Goal: Task Accomplishment & Management: Manage account settings

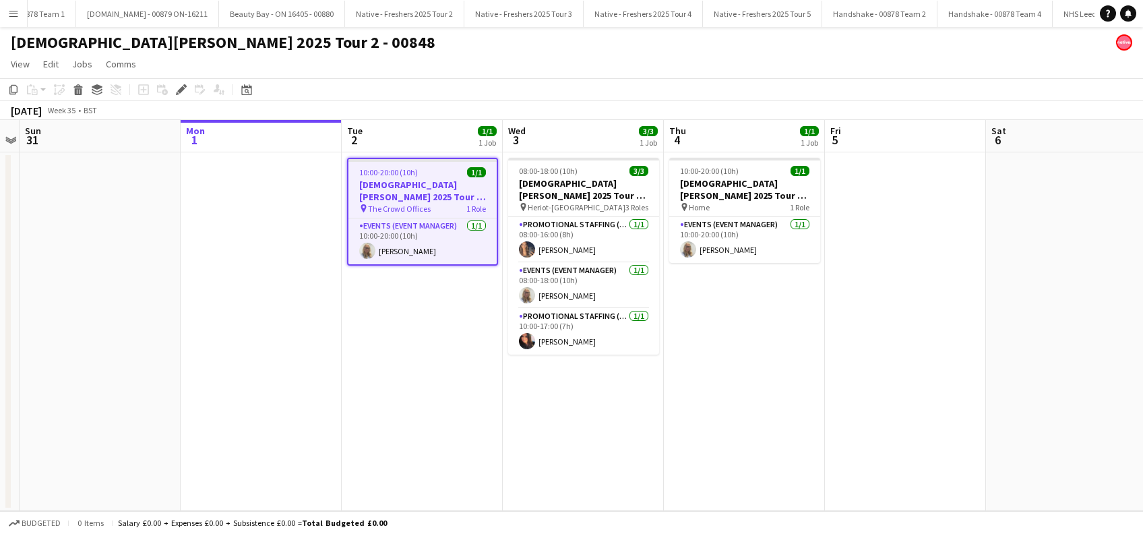
scroll to position [0, 3608]
click at [447, 348] on app-date-cell "10:00-20:00 (10h) 1/1 [DEMOGRAPHIC_DATA][PERSON_NAME] 2025 Tour 2 - 00848 - Van…" at bounding box center [422, 331] width 161 height 358
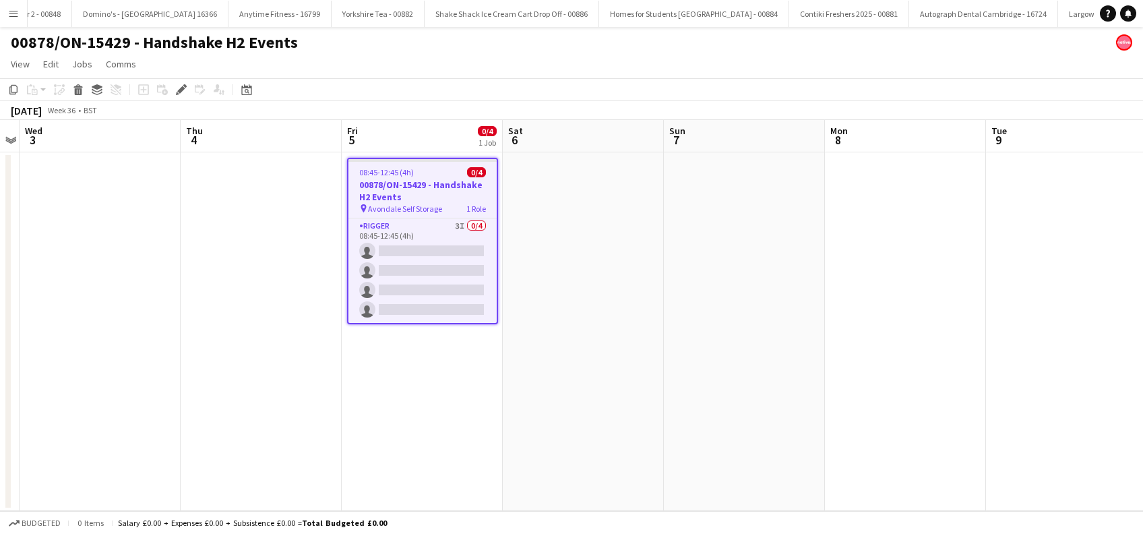
scroll to position [0, 5612]
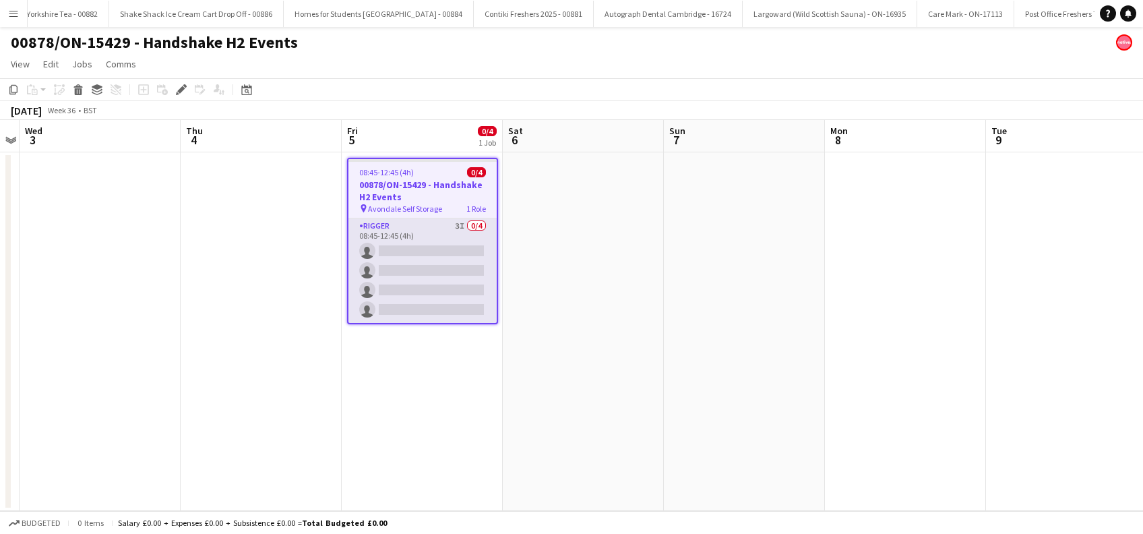
click at [437, 264] on app-card-role "Rigger 3I 0/4 08:45-12:45 (4h) single-neutral-actions single-neutral-actions si…" at bounding box center [422, 270] width 148 height 104
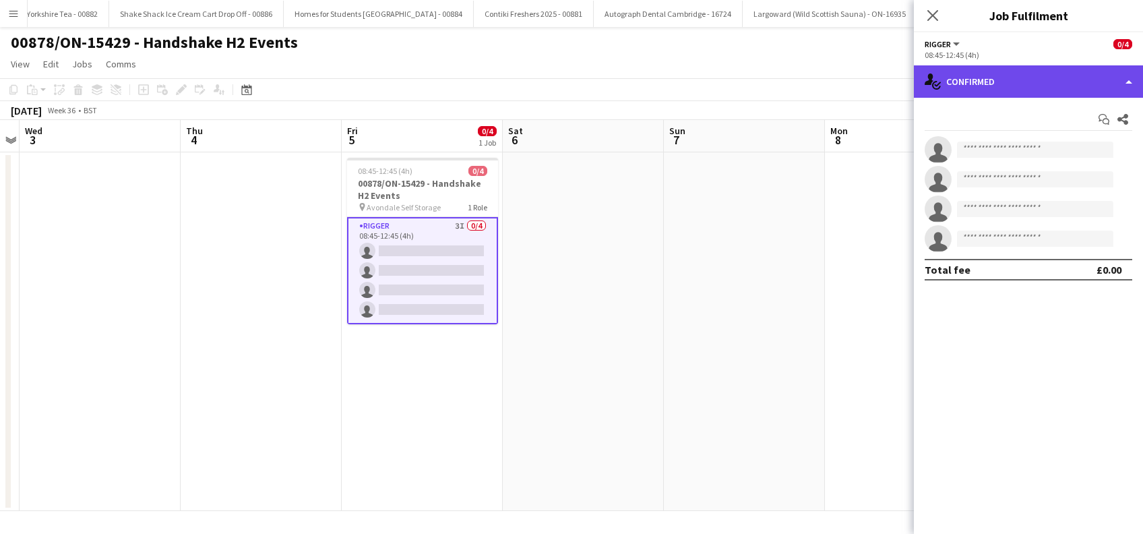
click at [1027, 74] on div "single-neutral-actions-check-2 Confirmed" at bounding box center [1028, 81] width 229 height 32
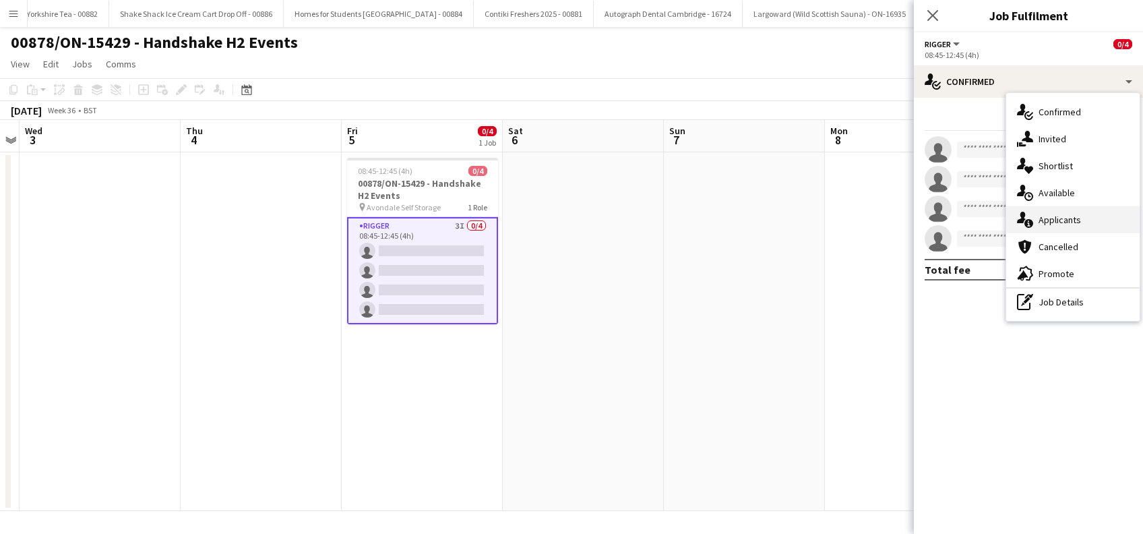
click at [1056, 222] on div "single-neutral-actions-information Applicants" at bounding box center [1072, 219] width 133 height 27
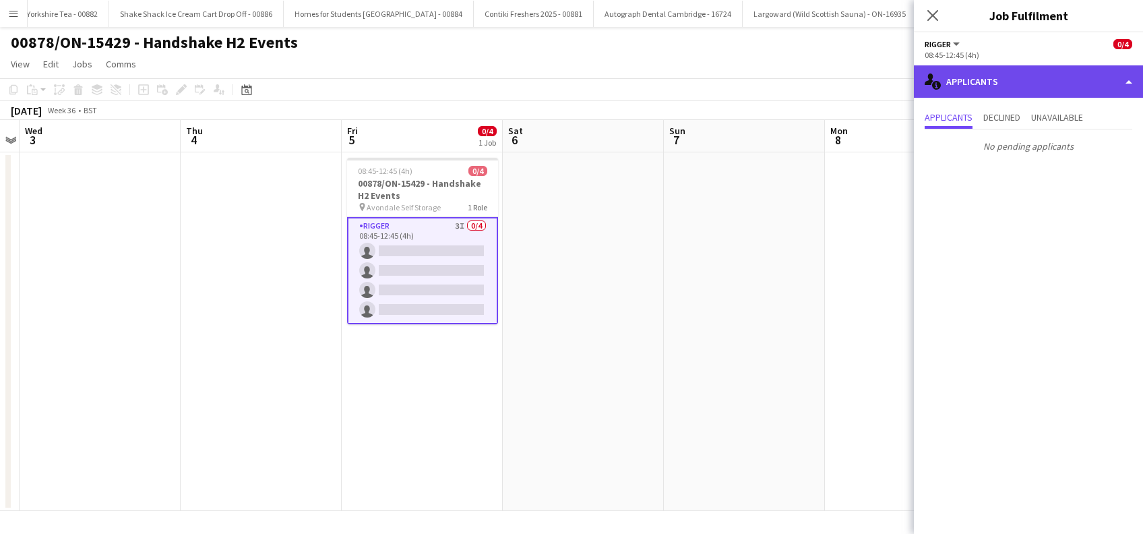
drag, startPoint x: 1011, startPoint y: 75, endPoint x: 1015, endPoint y: 84, distance: 9.6
click at [1012, 75] on div "single-neutral-actions-information Applicants" at bounding box center [1028, 81] width 229 height 32
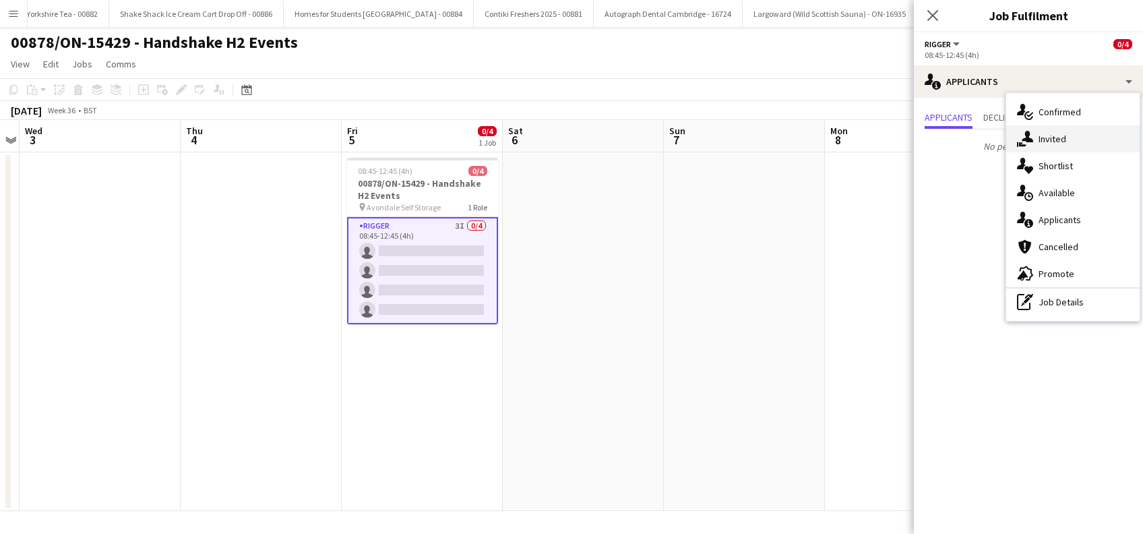
click at [1052, 141] on div "single-neutral-actions-share-1 Invited" at bounding box center [1072, 138] width 133 height 27
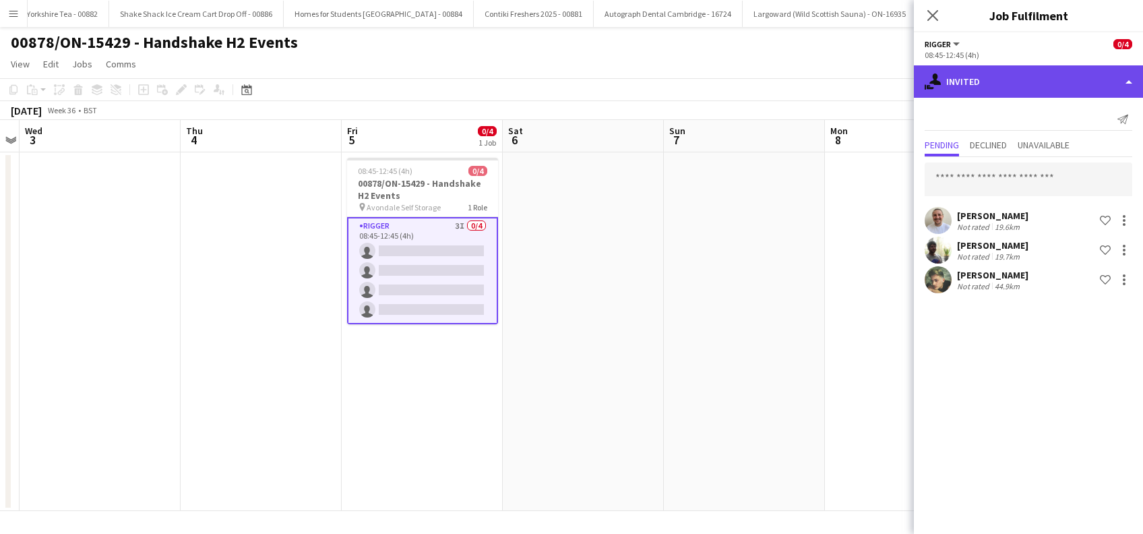
click at [1087, 72] on div "single-neutral-actions-share-1 Invited" at bounding box center [1028, 81] width 229 height 32
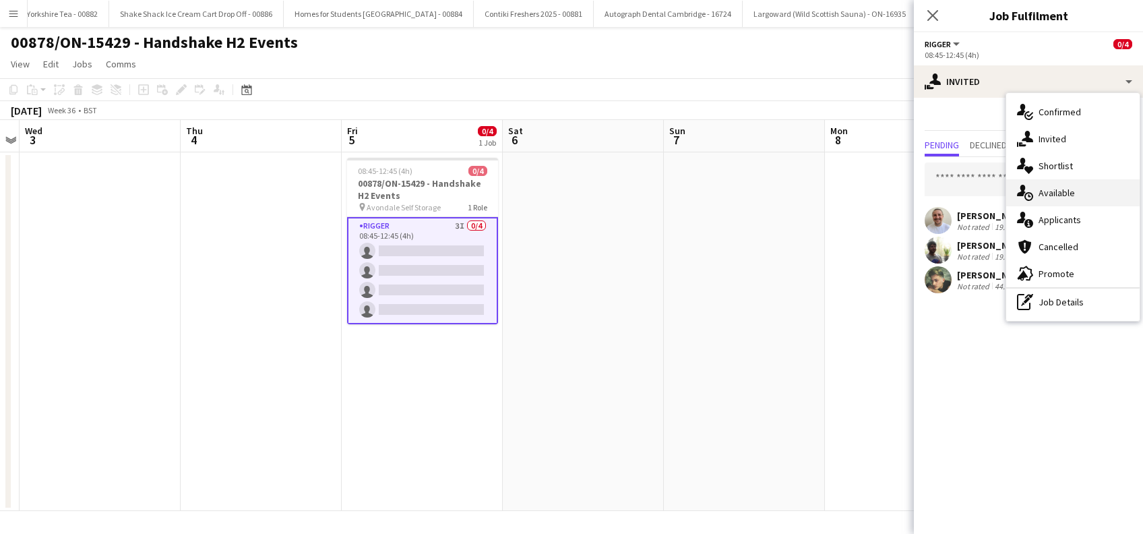
click at [1062, 194] on div "single-neutral-actions-upload Available" at bounding box center [1072, 192] width 133 height 27
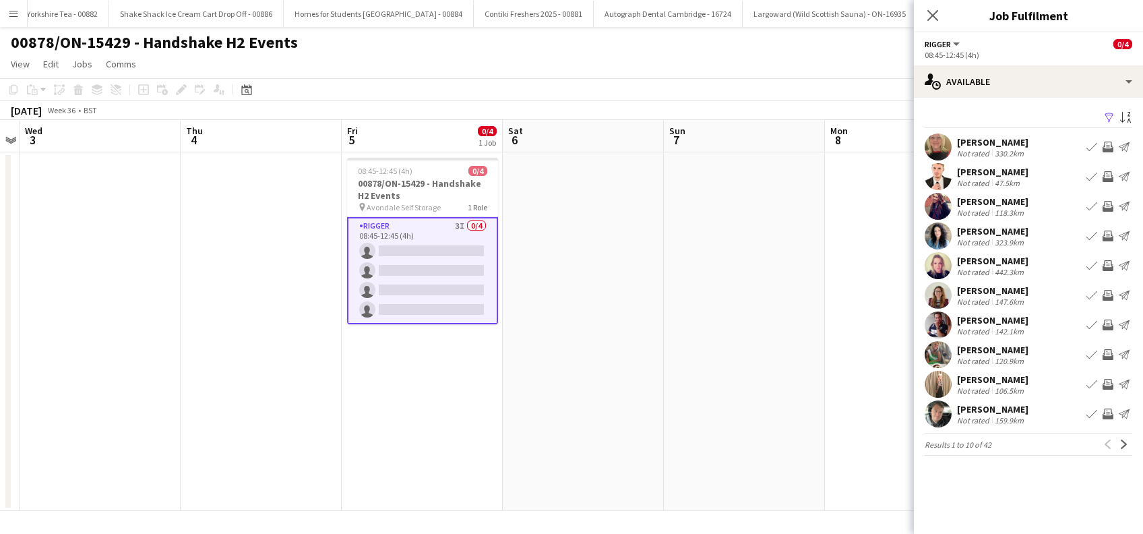
click at [1112, 115] on app-icon "Filter" at bounding box center [1109, 118] width 11 height 13
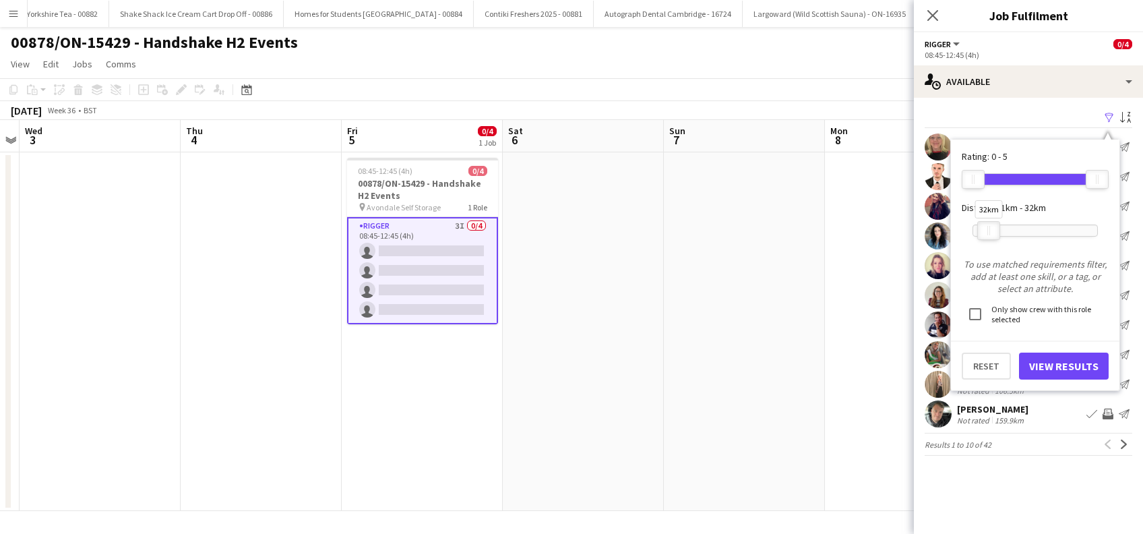
drag, startPoint x: 1094, startPoint y: 232, endPoint x: 986, endPoint y: 249, distance: 109.9
click at [986, 249] on form "Rating: 0 - 5 0 5 Distance: 1km - 32km 32km To use matched requirements filter,…" at bounding box center [1034, 264] width 147 height 229
click at [1064, 366] on button "View Results" at bounding box center [1064, 365] width 90 height 27
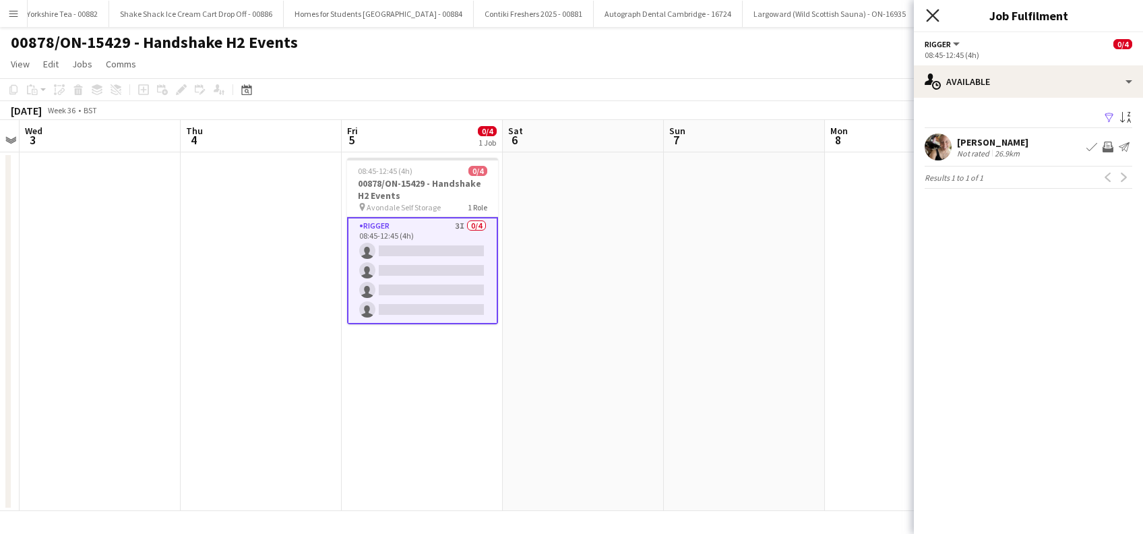
click at [933, 19] on icon "Close pop-in" at bounding box center [932, 15] width 13 height 13
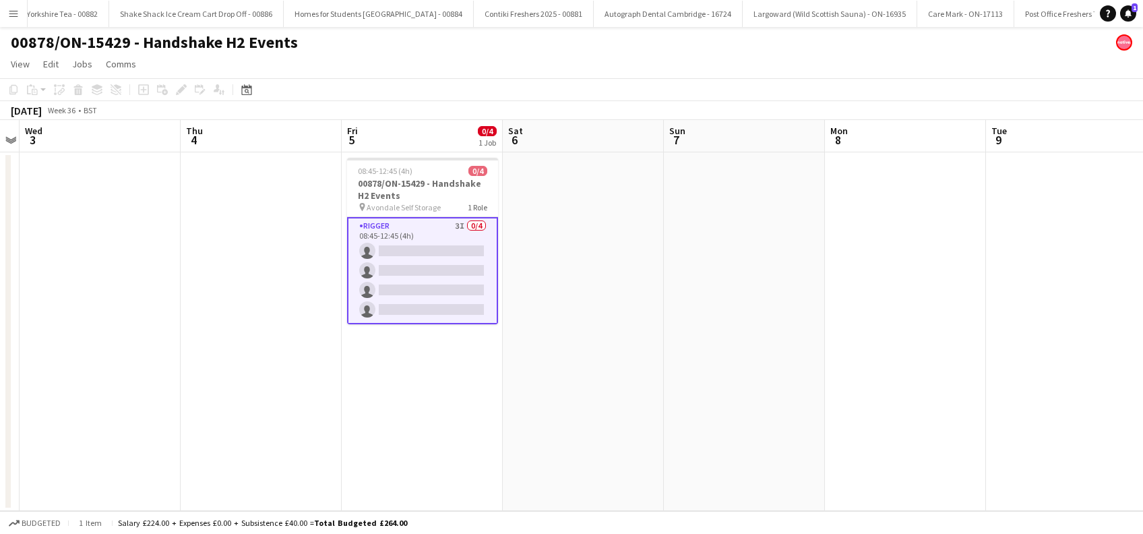
click at [563, 375] on app-date-cell at bounding box center [583, 331] width 161 height 358
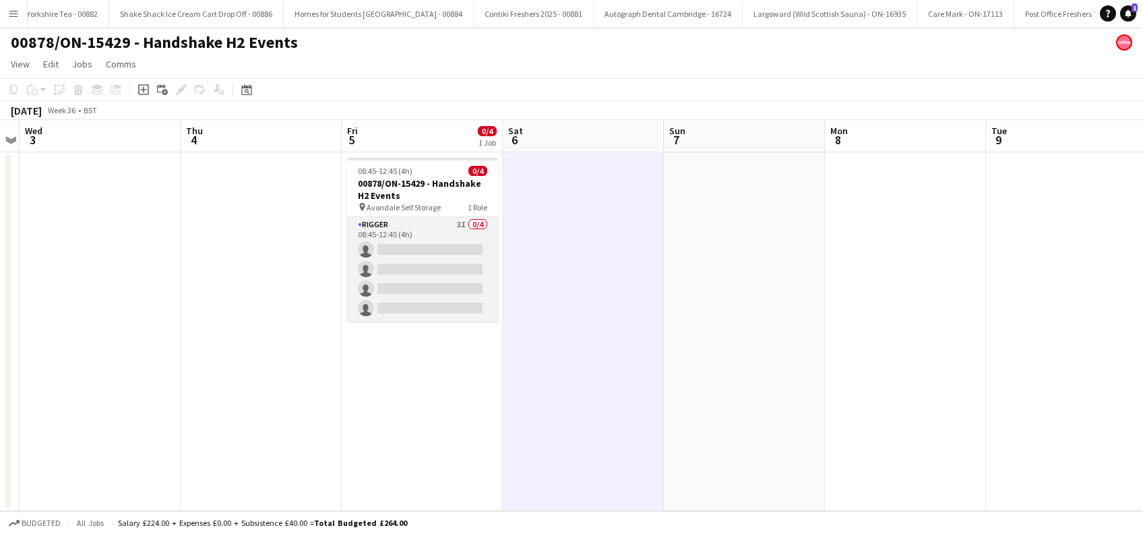
click at [421, 304] on app-card-role "Rigger 3I 0/4 08:45-12:45 (4h) single-neutral-actions single-neutral-actions si…" at bounding box center [422, 269] width 151 height 104
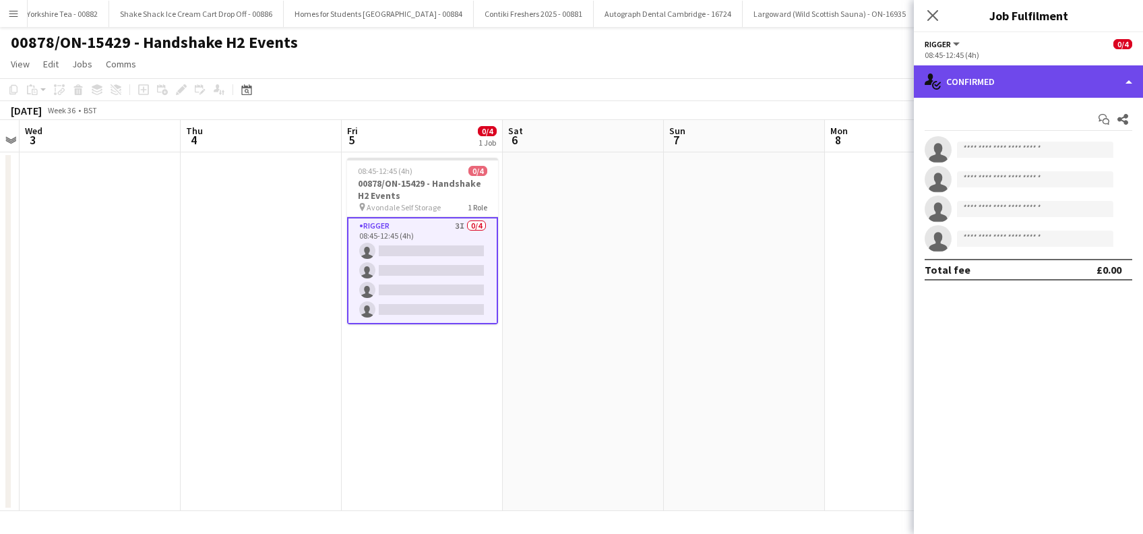
click at [1008, 81] on div "single-neutral-actions-check-2 Confirmed" at bounding box center [1028, 81] width 229 height 32
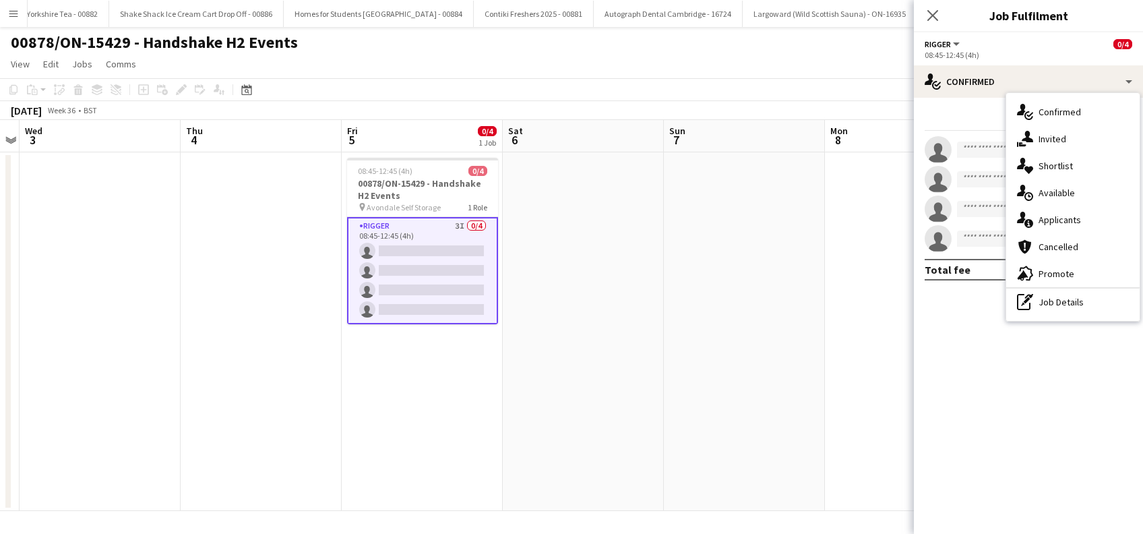
click at [1048, 218] on div "single-neutral-actions-information Applicants" at bounding box center [1072, 219] width 133 height 27
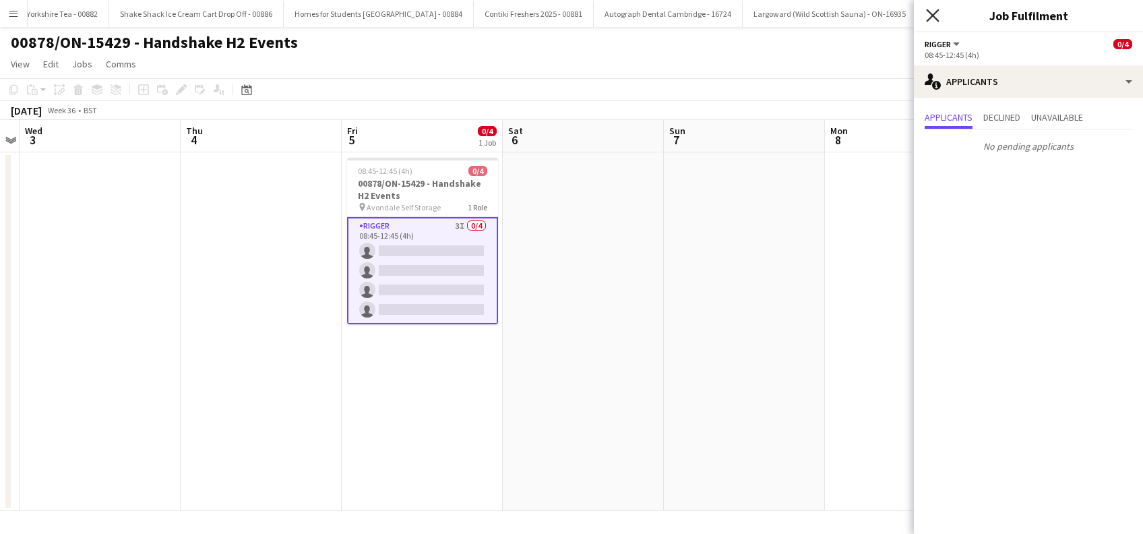
click at [928, 9] on icon "Close pop-in" at bounding box center [932, 15] width 13 height 13
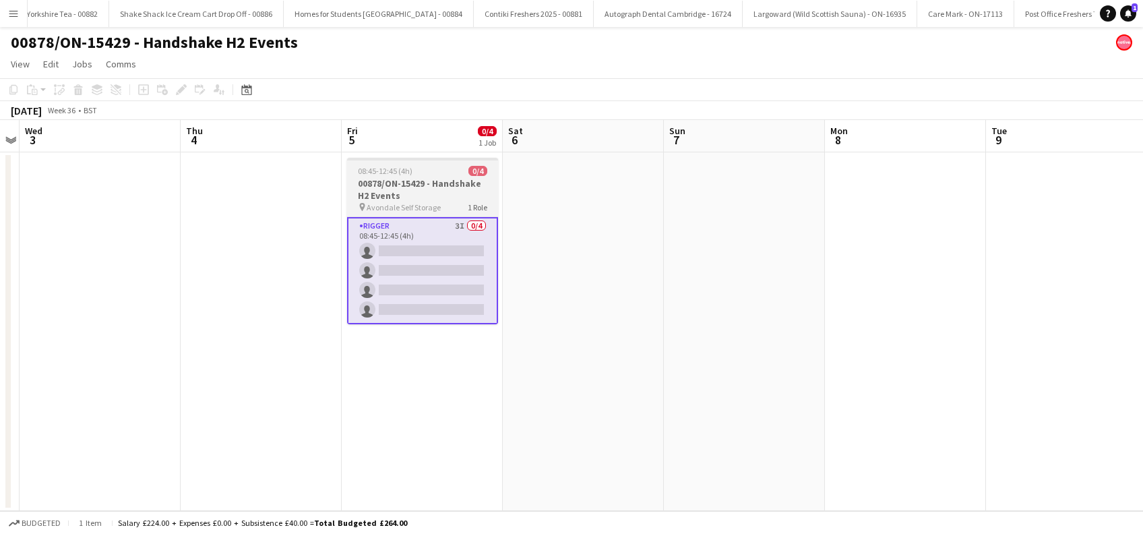
click at [426, 179] on h3 "00878/ON-15429 - Handshake H2 Events" at bounding box center [422, 189] width 151 height 24
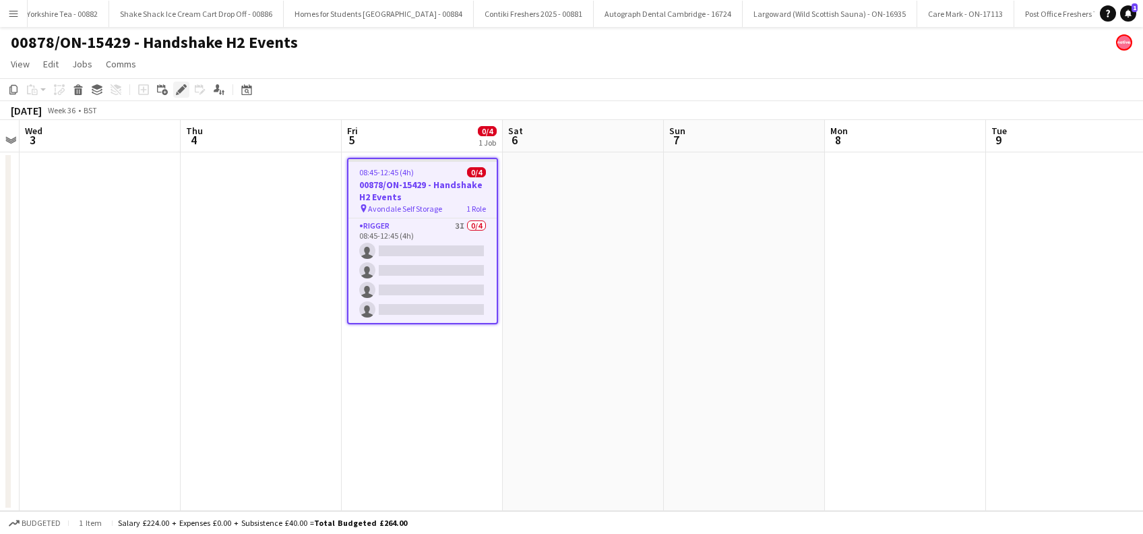
click at [178, 96] on div "Edit" at bounding box center [181, 90] width 16 height 16
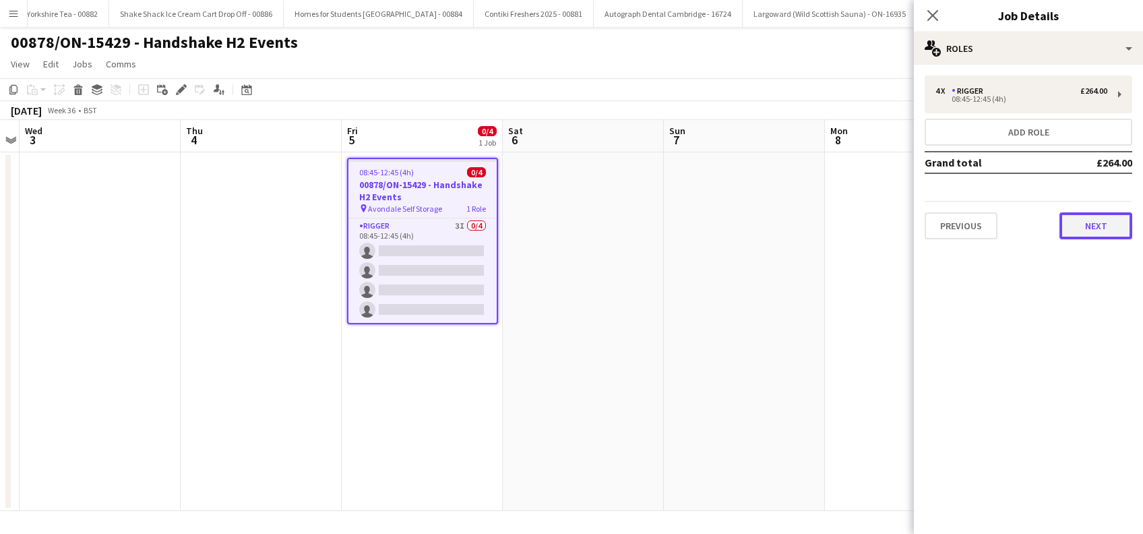
click at [1083, 230] on button "Next" at bounding box center [1095, 225] width 73 height 27
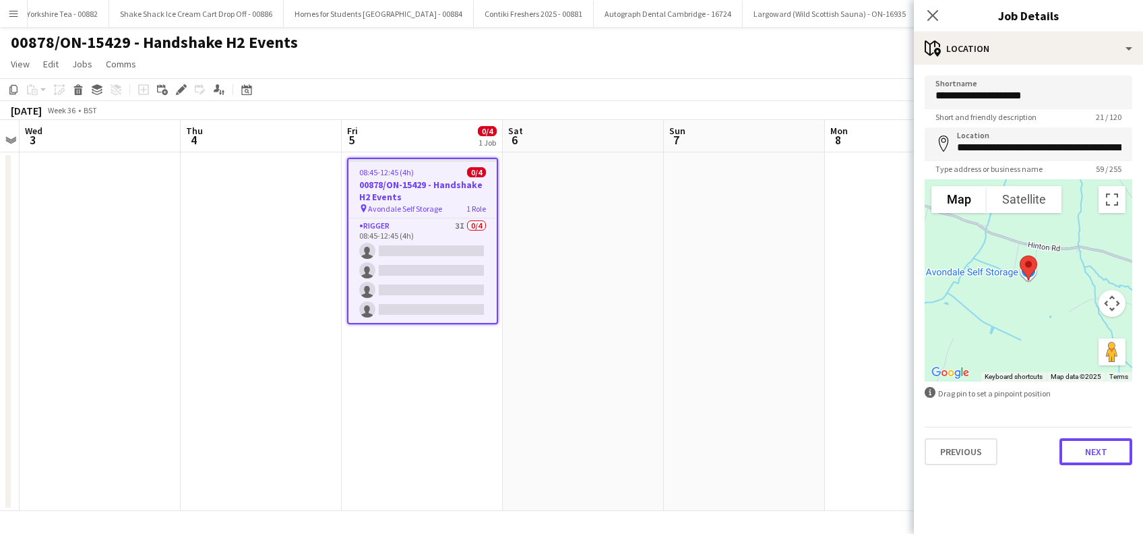
click at [1101, 453] on button "Next" at bounding box center [1095, 451] width 73 height 27
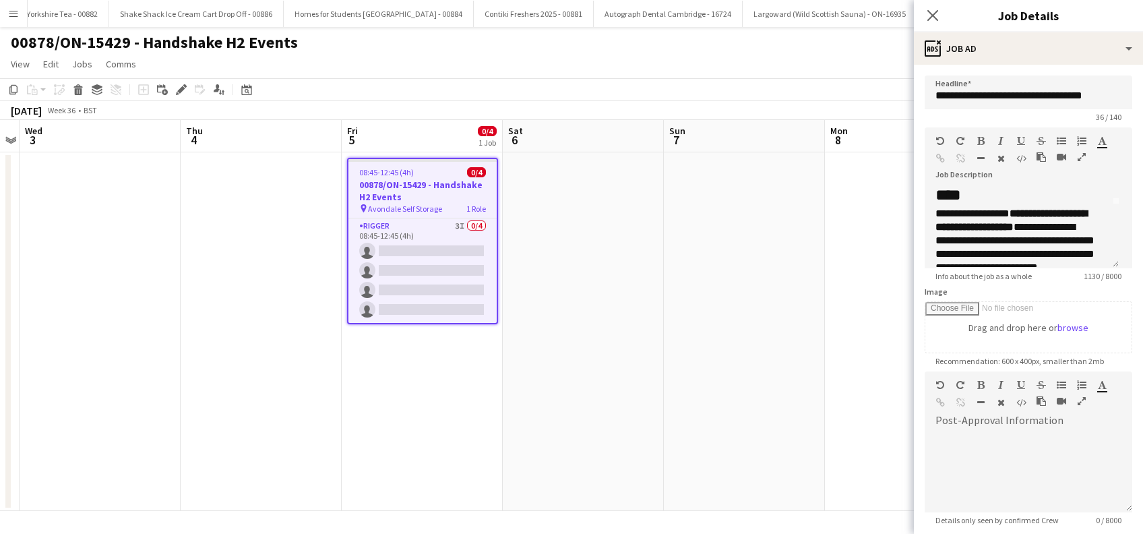
scroll to position [90, 0]
